Goal: Information Seeking & Learning: Learn about a topic

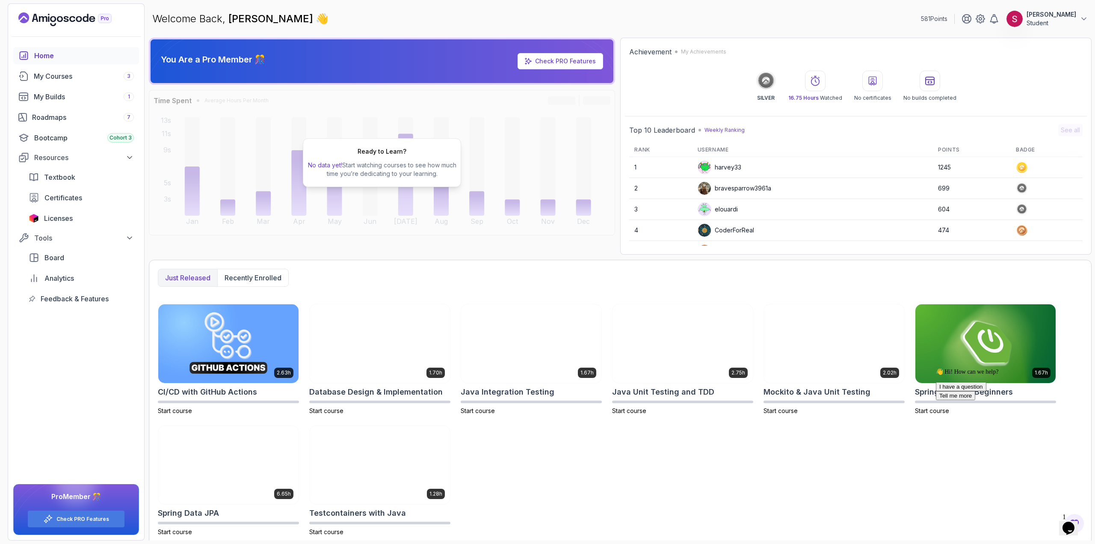
scroll to position [5, 0]
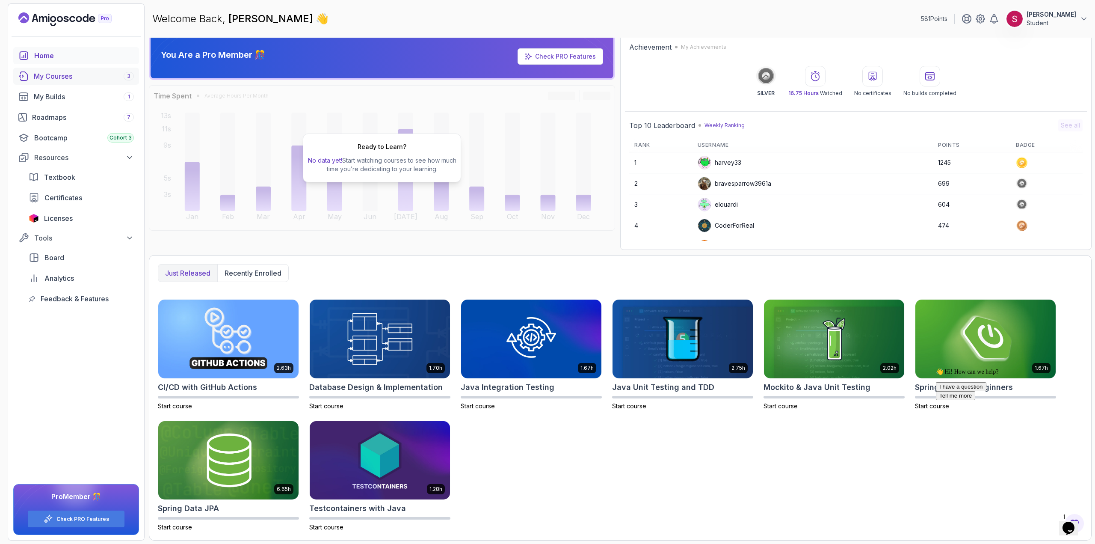
click at [74, 75] on div "My Courses 3" at bounding box center [84, 76] width 100 height 10
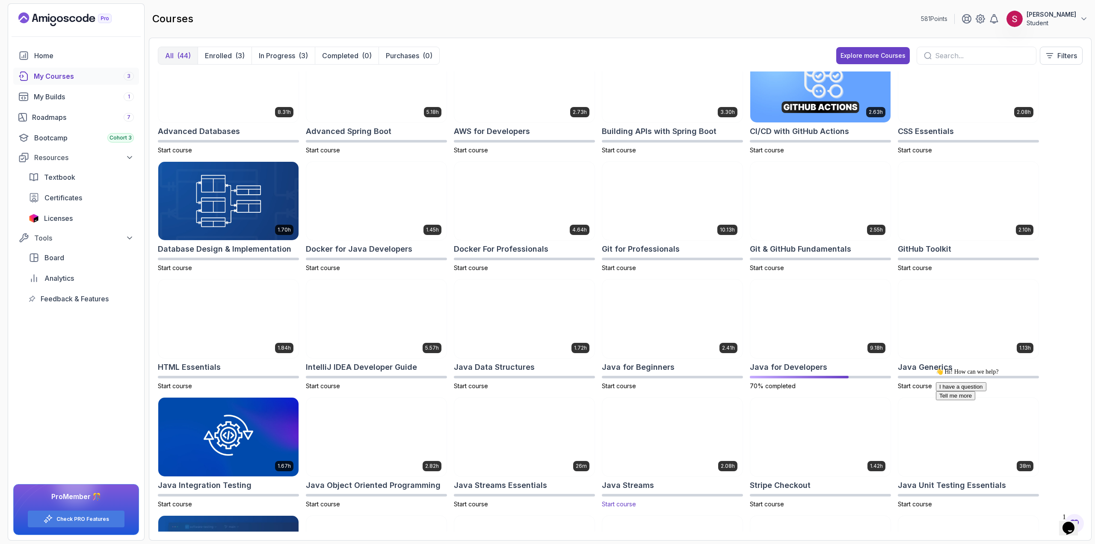
scroll to position [43, 0]
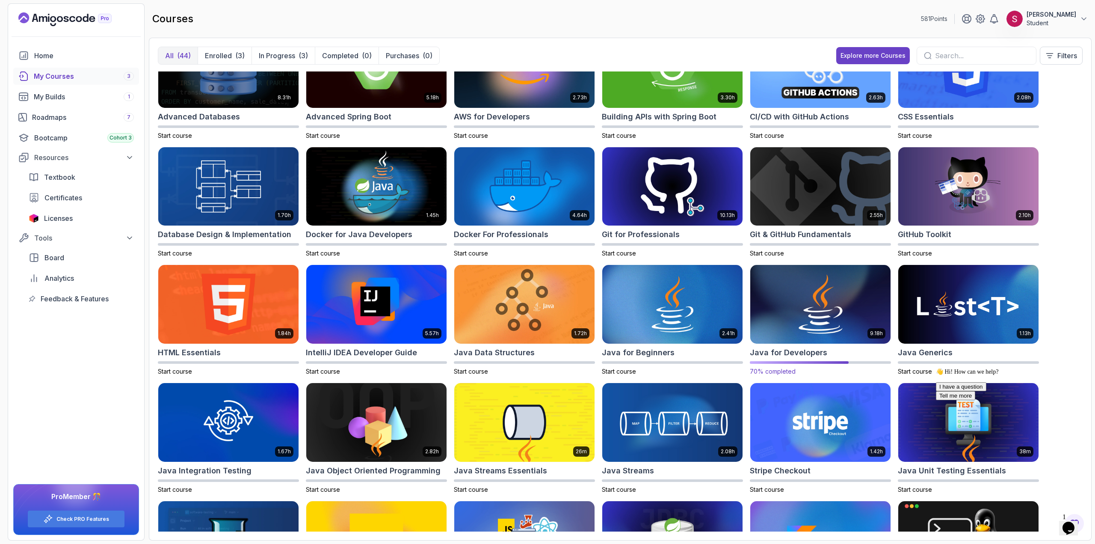
click at [822, 306] on img at bounding box center [820, 304] width 147 height 83
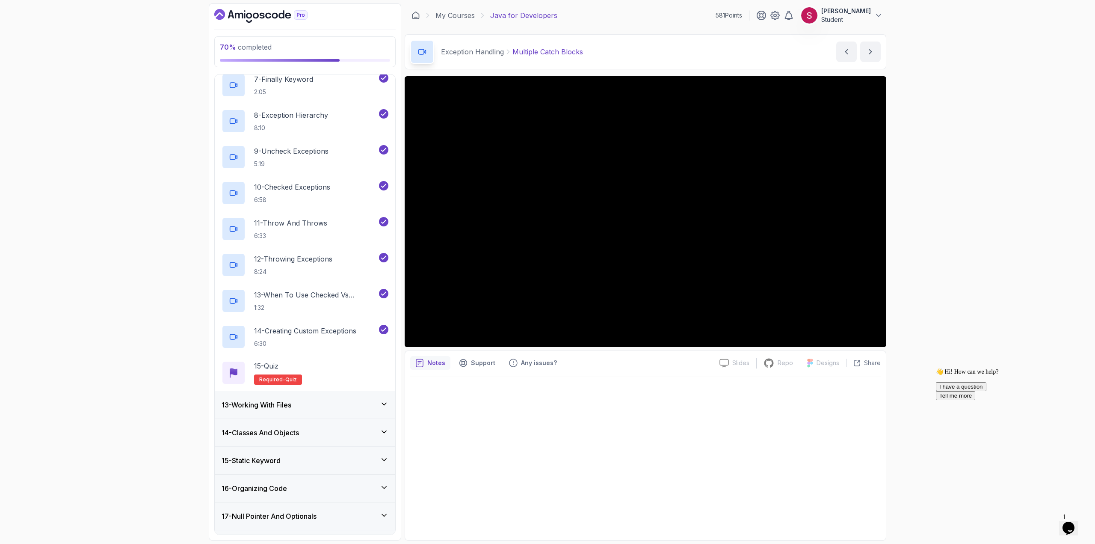
scroll to position [607, 0]
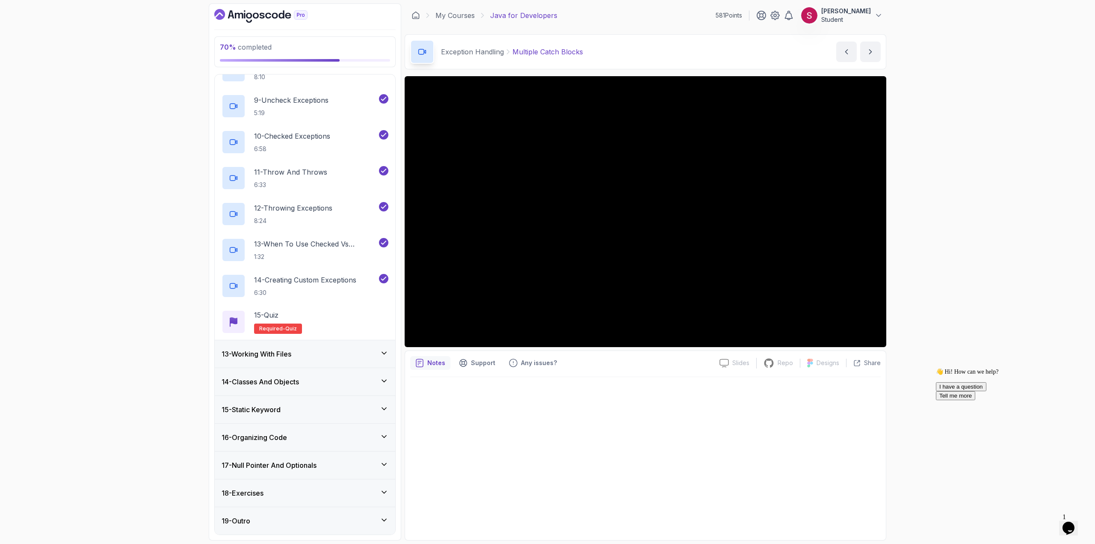
click at [379, 357] on div "13 - Working With Files" at bounding box center [305, 354] width 167 height 10
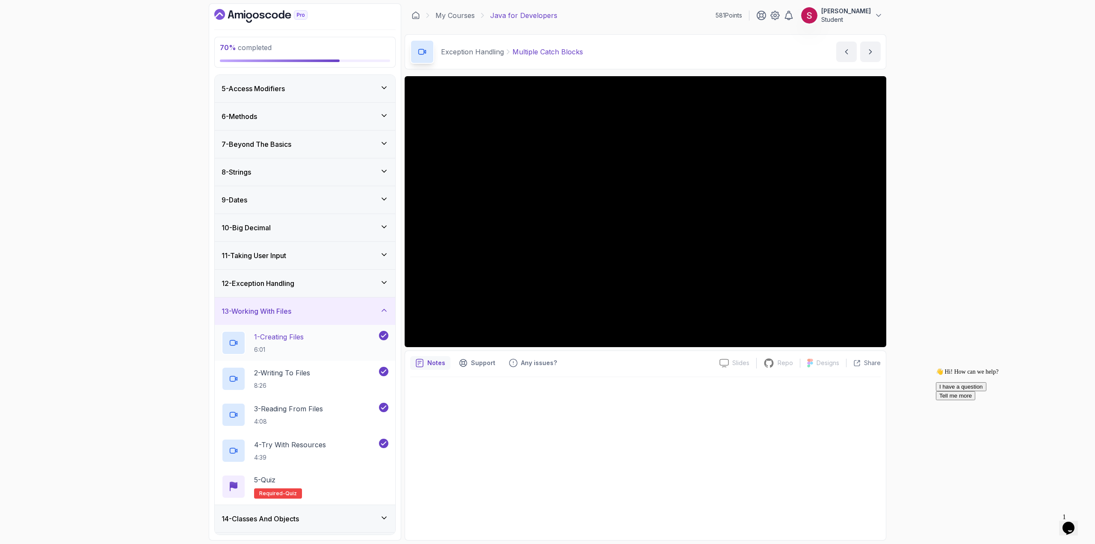
scroll to position [0, 0]
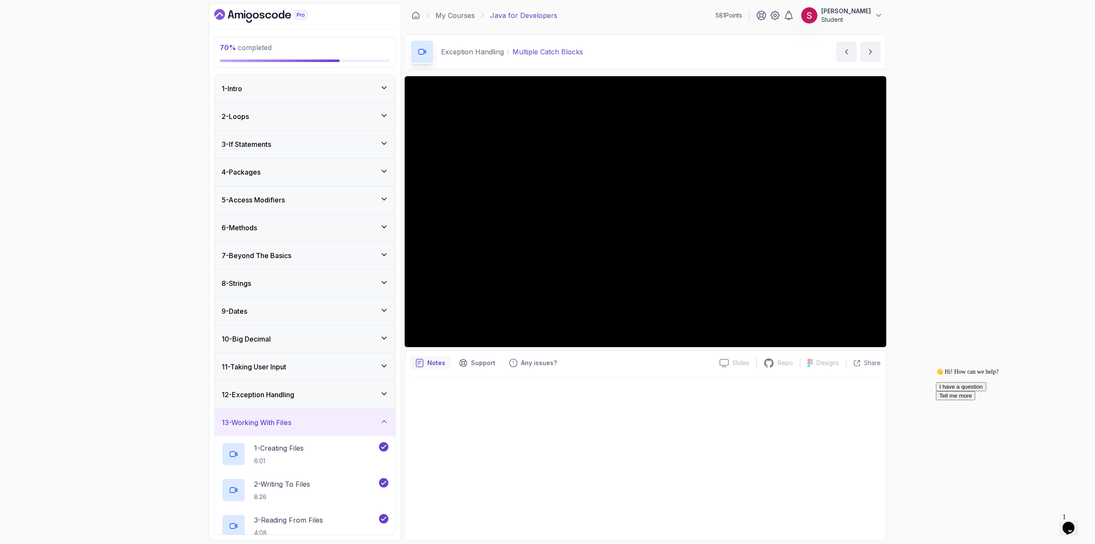
click at [327, 254] on div "7 - Beyond The Basics" at bounding box center [305, 255] width 167 height 10
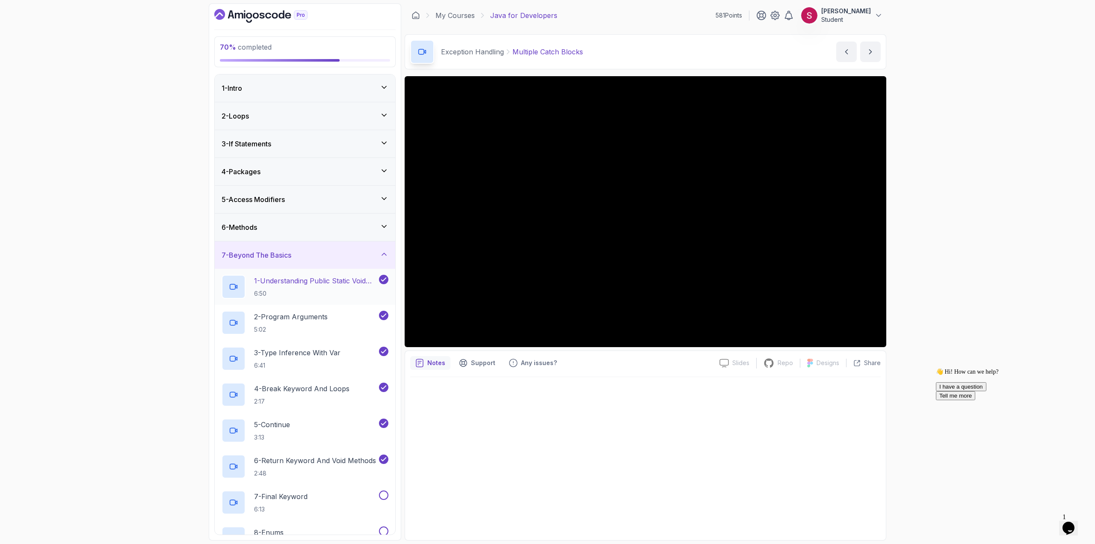
click at [322, 287] on h2 "1 - Understanding Public Static Void Main 6:50" at bounding box center [315, 286] width 123 height 22
click at [299, 324] on h2 "2 - Program Arguments 5:02" at bounding box center [291, 322] width 74 height 22
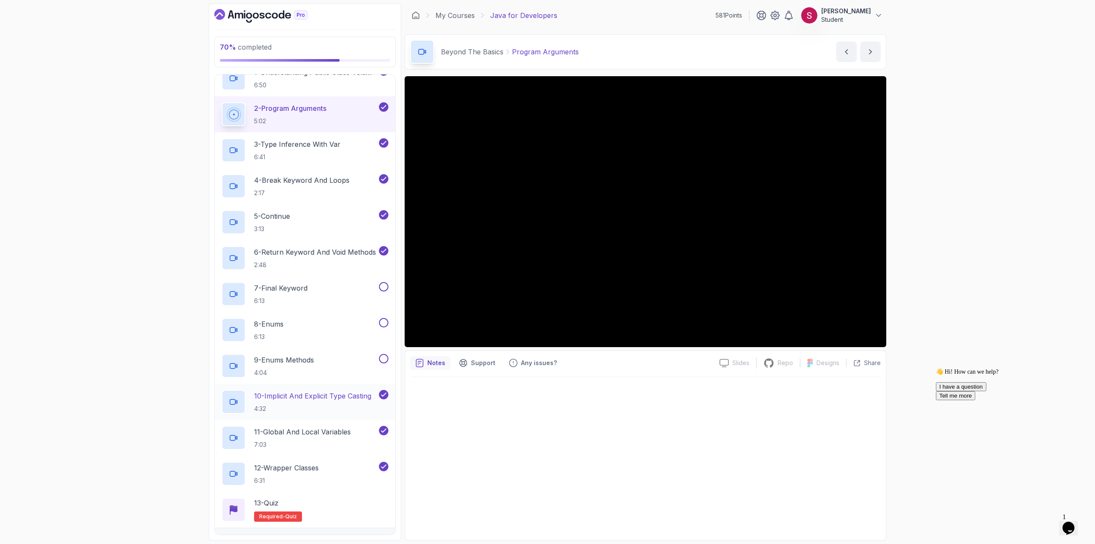
scroll to position [193, 0]
